Goal: Check status: Check status

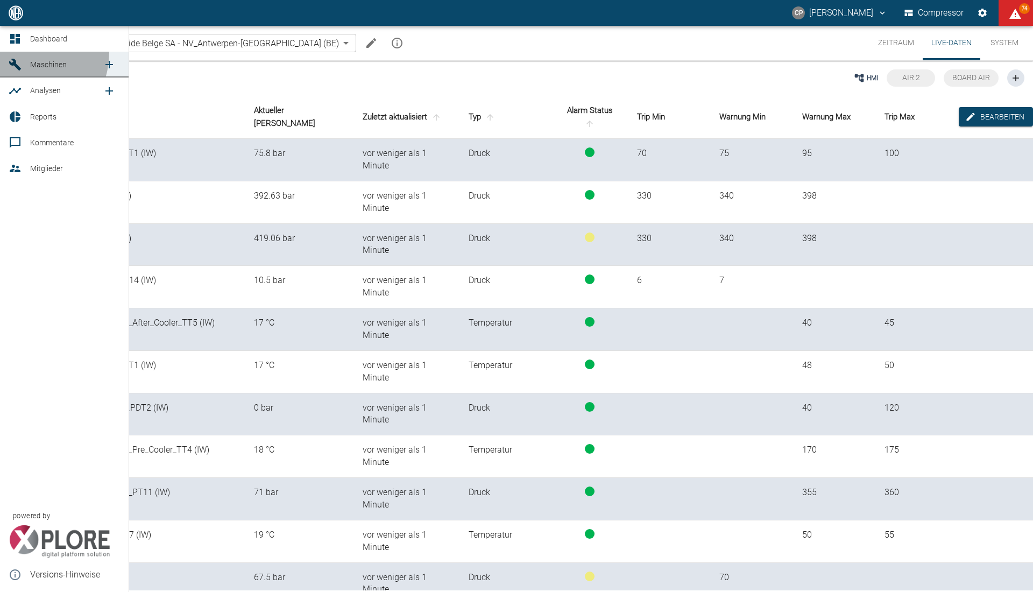
click at [22, 52] on link "Maschinen" at bounding box center [64, 65] width 129 height 26
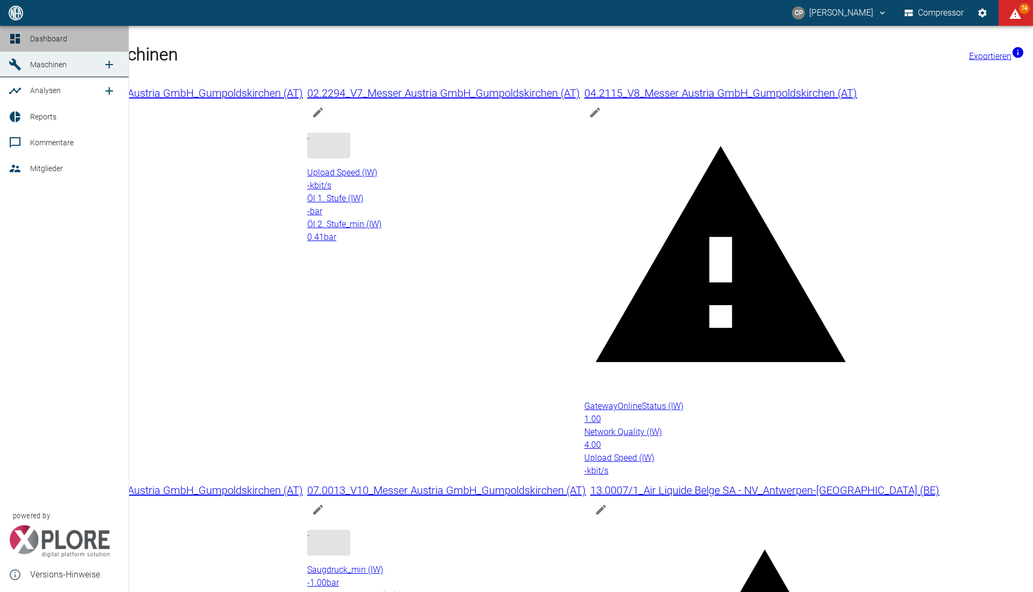
click at [19, 39] on icon at bounding box center [15, 39] width 10 height 10
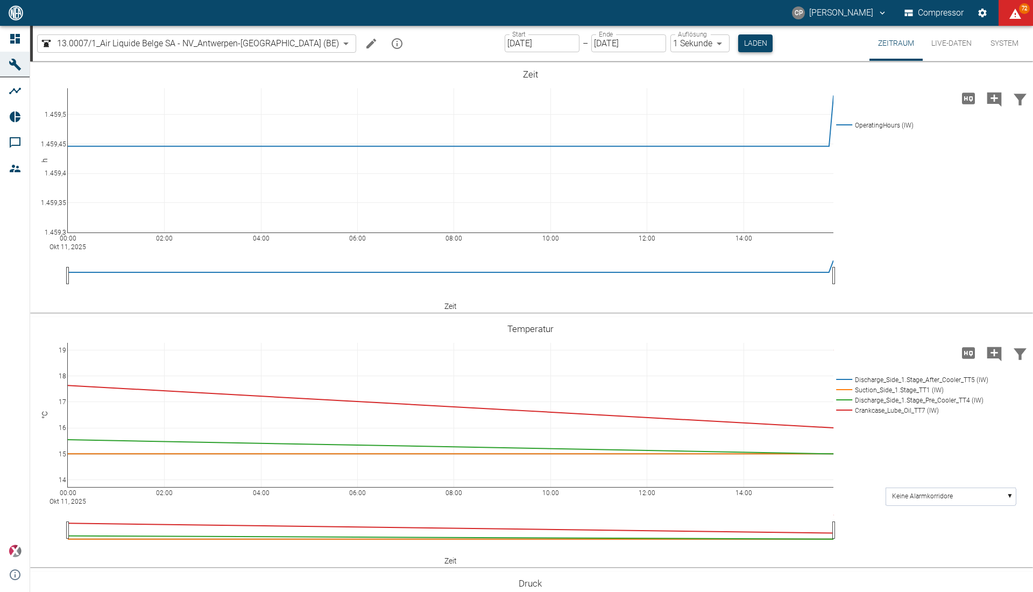
click at [738, 49] on button "Laden" at bounding box center [755, 43] width 34 height 18
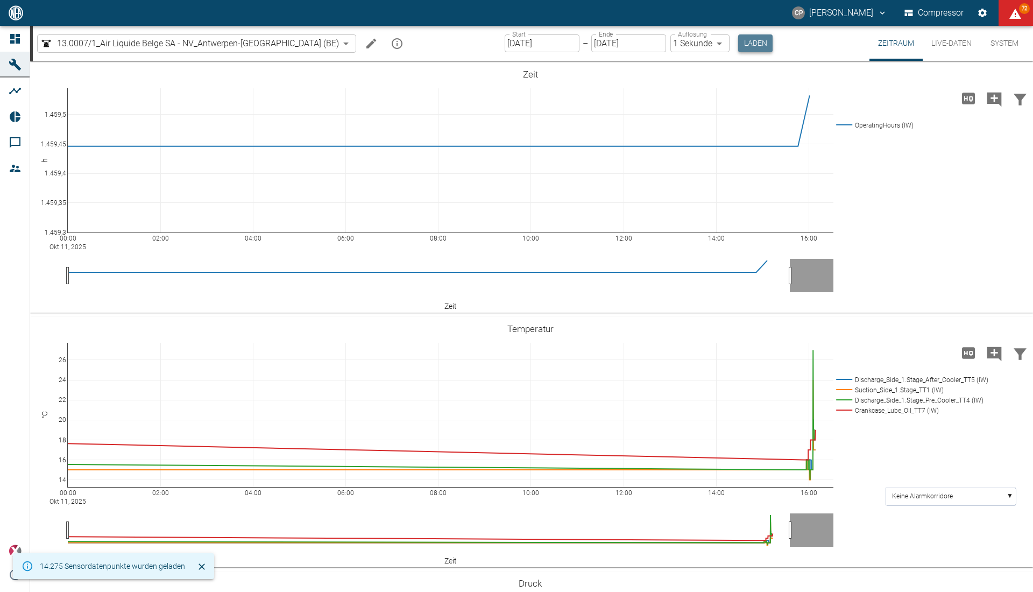
click at [738, 49] on button "Laden" at bounding box center [755, 43] width 34 height 18
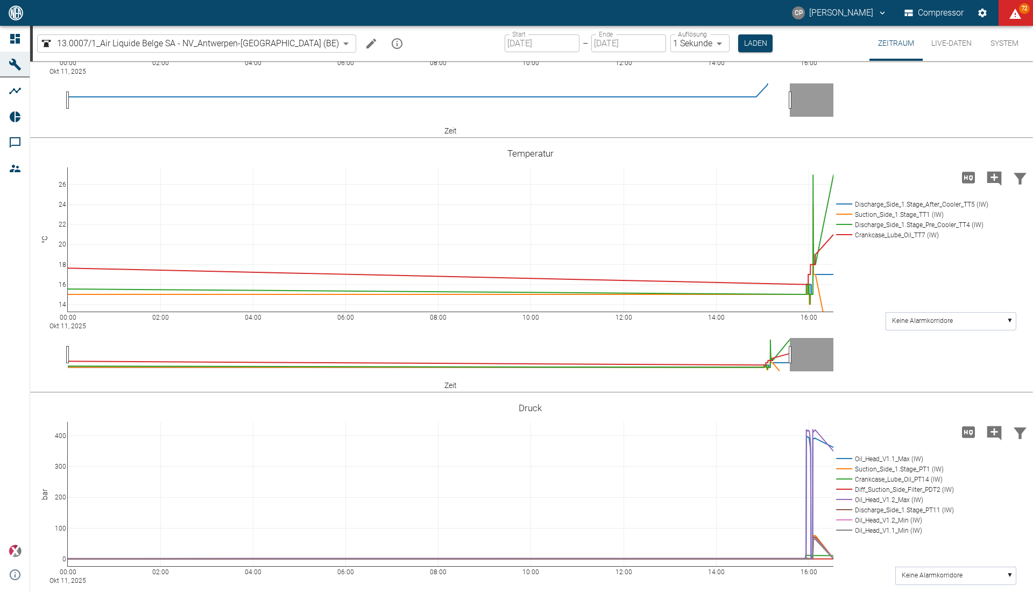
scroll to position [201, 0]
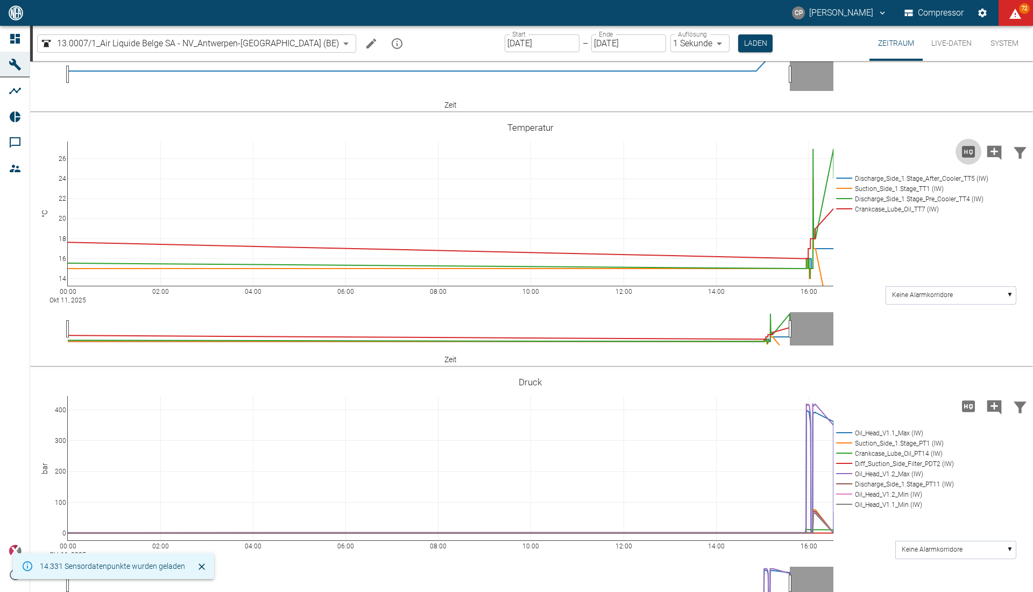
click at [969, 150] on icon "Hohe Auflösung" at bounding box center [968, 151] width 17 height 17
drag, startPoint x: 969, startPoint y: 150, endPoint x: 926, endPoint y: 113, distance: 56.5
click at [926, 113] on div "00:00 Okt 11, 2025 02:00 04:00 06:00 08:00 10:00 12:00 14:00 16:00 1.459,3 1.45…" at bounding box center [531, 340] width 1003 height 961
click at [962, 406] on icon "Hohe Auflösung" at bounding box center [968, 405] width 13 height 11
click at [965, 154] on icon "Hohe Auflösung" at bounding box center [968, 151] width 13 height 11
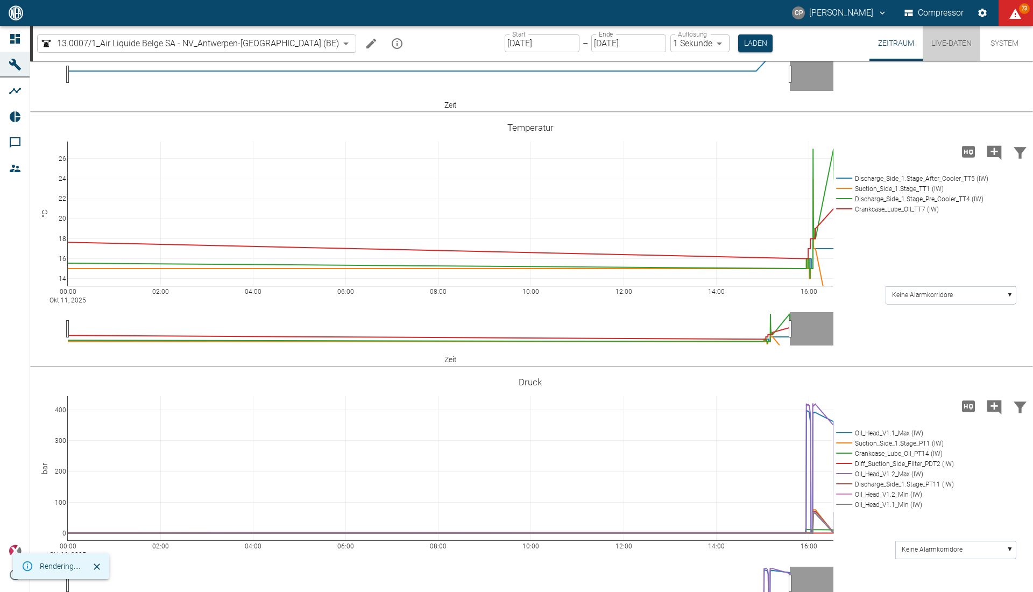
click at [949, 34] on button "Live-Daten" at bounding box center [951, 43] width 58 height 35
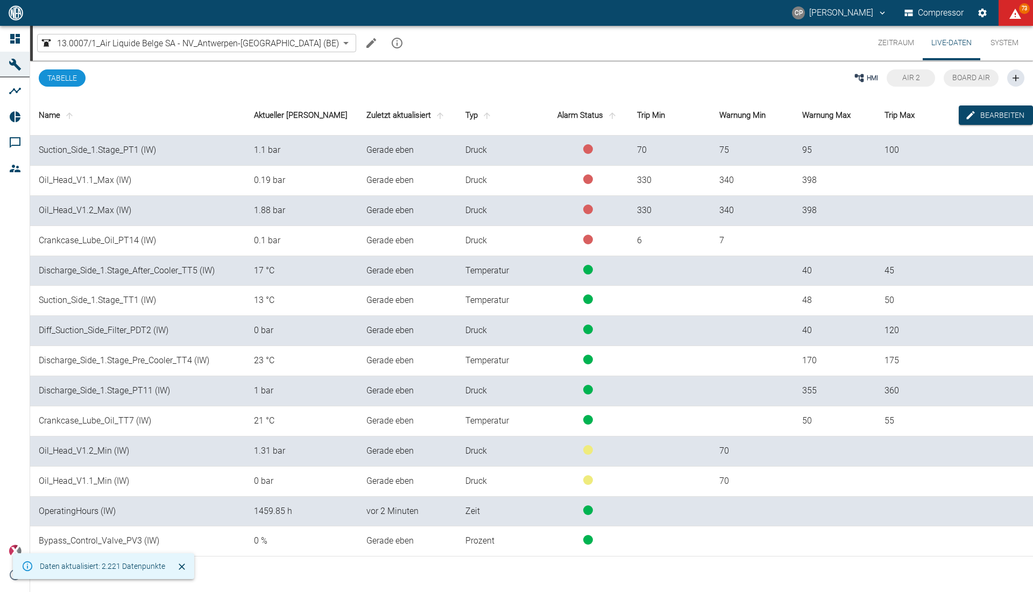
click at [889, 40] on button "Zeitraum" at bounding box center [895, 43] width 53 height 34
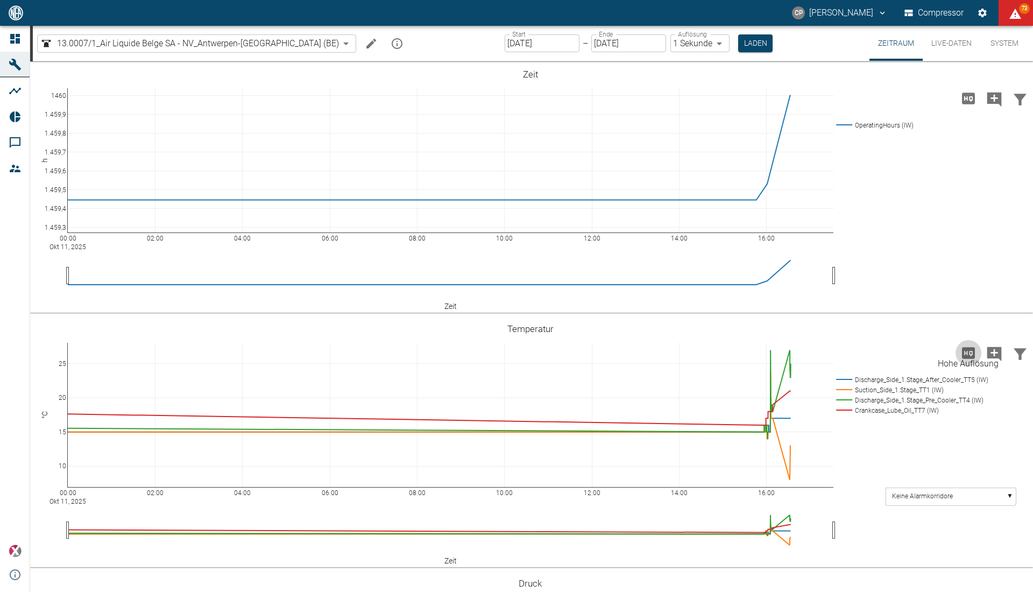
click at [966, 351] on icon "Hohe Auflösung" at bounding box center [968, 352] width 13 height 11
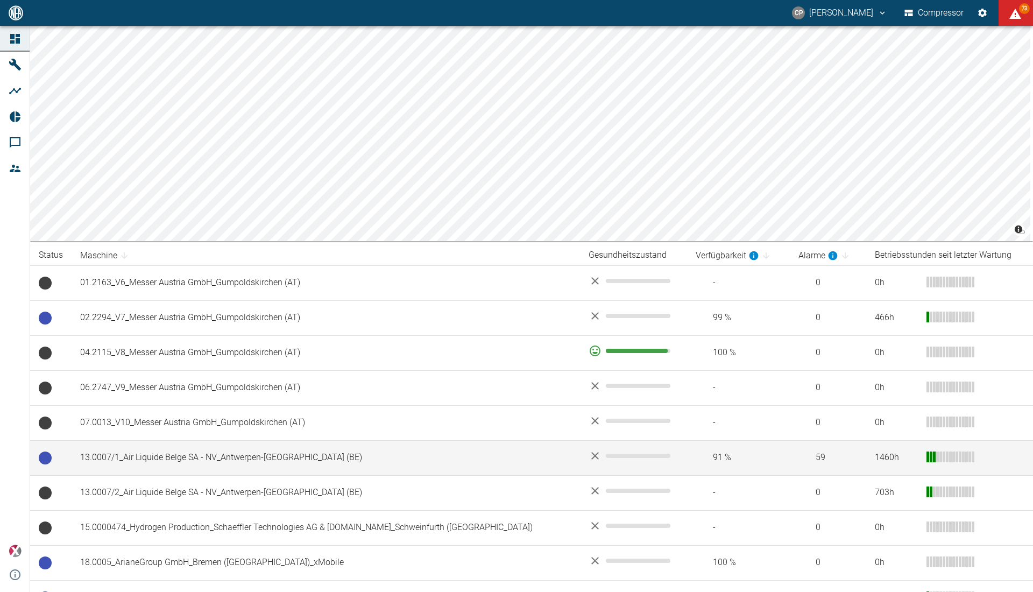
click at [214, 446] on td "13.0007/1_Air Liquide Belge SA - NV_Antwerpen-[GEOGRAPHIC_DATA] (BE)" at bounding box center [326, 457] width 508 height 35
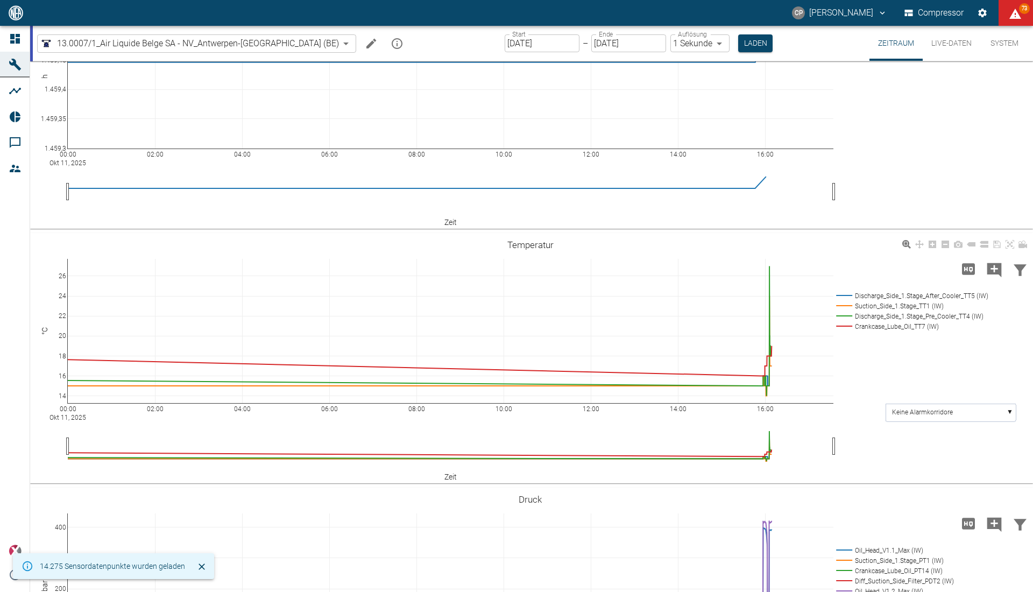
scroll to position [81, 0]
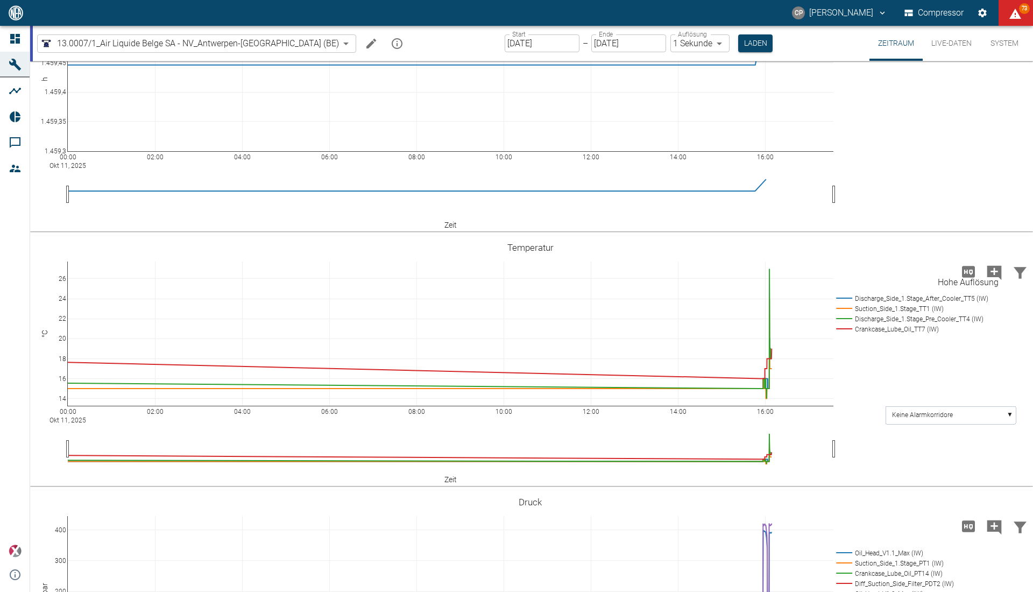
click at [962, 269] on icon "Hohe Auflösung" at bounding box center [968, 271] width 13 height 11
click at [738, 48] on button "Laden" at bounding box center [755, 43] width 34 height 18
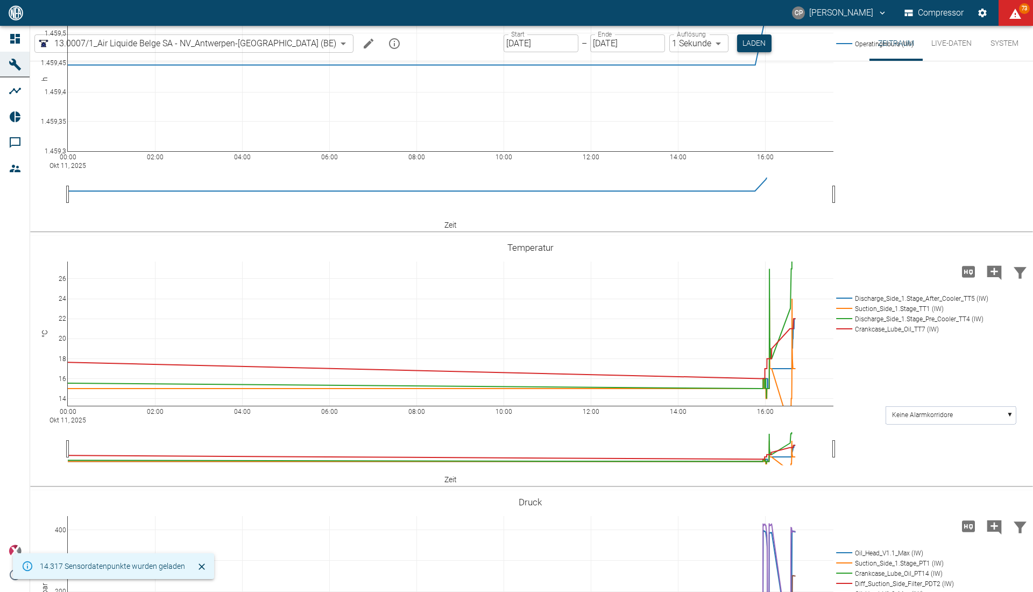
click at [737, 46] on button "Laden" at bounding box center [754, 43] width 34 height 18
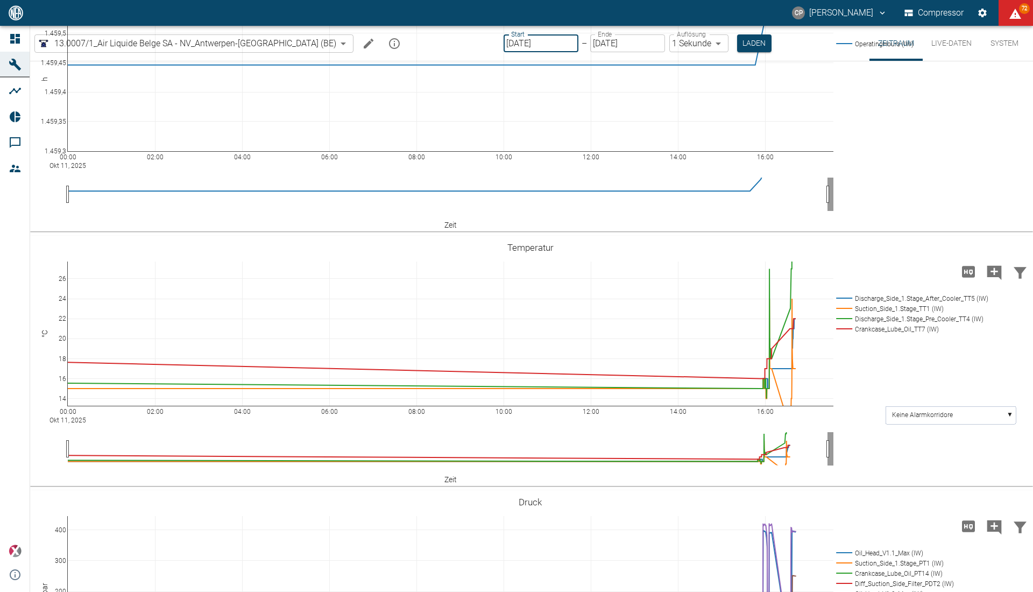
click at [520, 40] on input "[DATE]" at bounding box center [540, 43] width 75 height 18
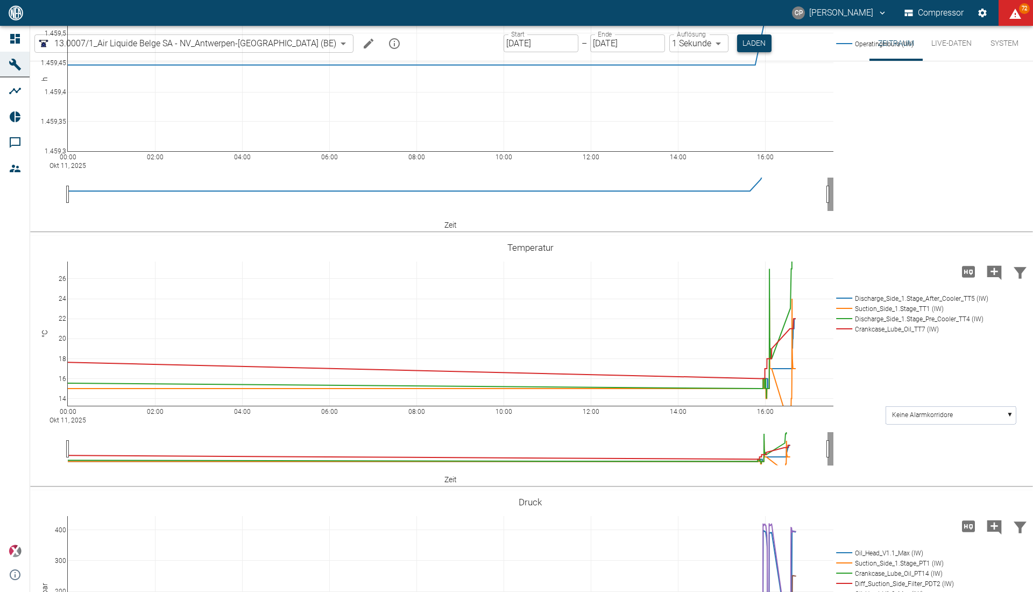
click at [737, 46] on button "Laden" at bounding box center [754, 43] width 34 height 18
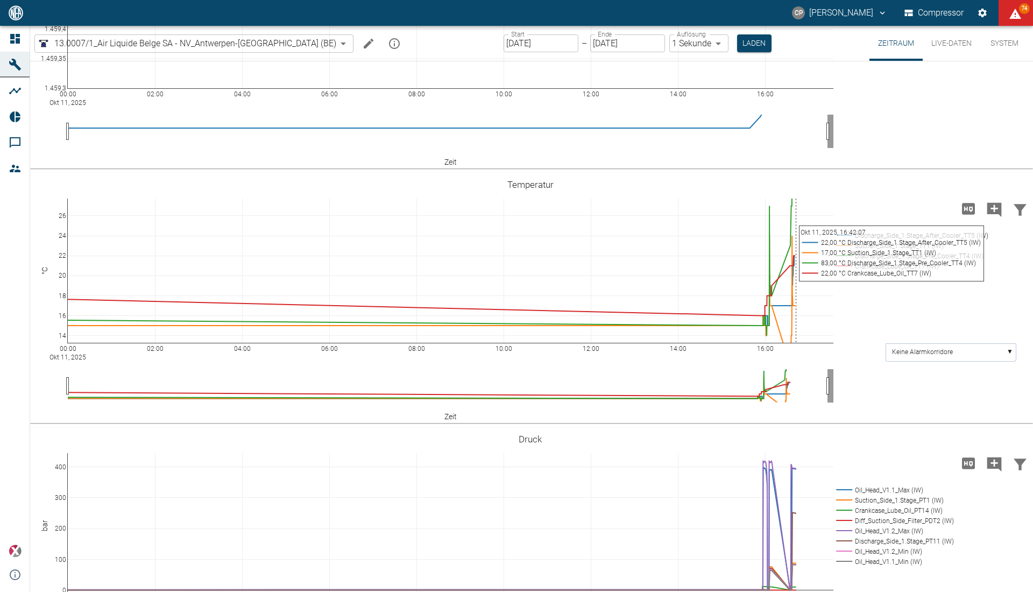
scroll to position [140, 0]
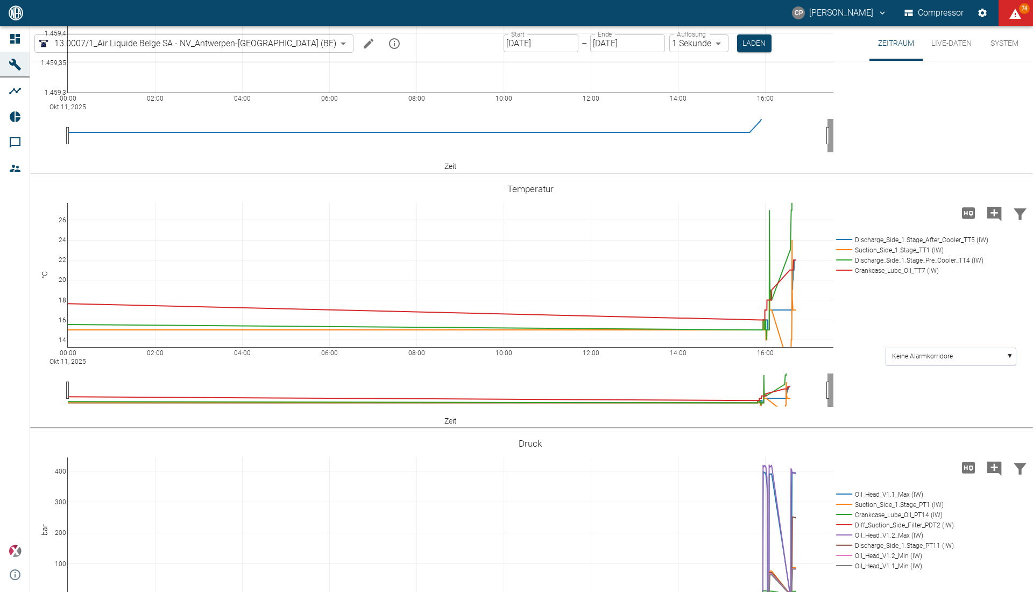
click at [934, 41] on button "Live-Daten" at bounding box center [951, 43] width 58 height 35
